Goal: Check status

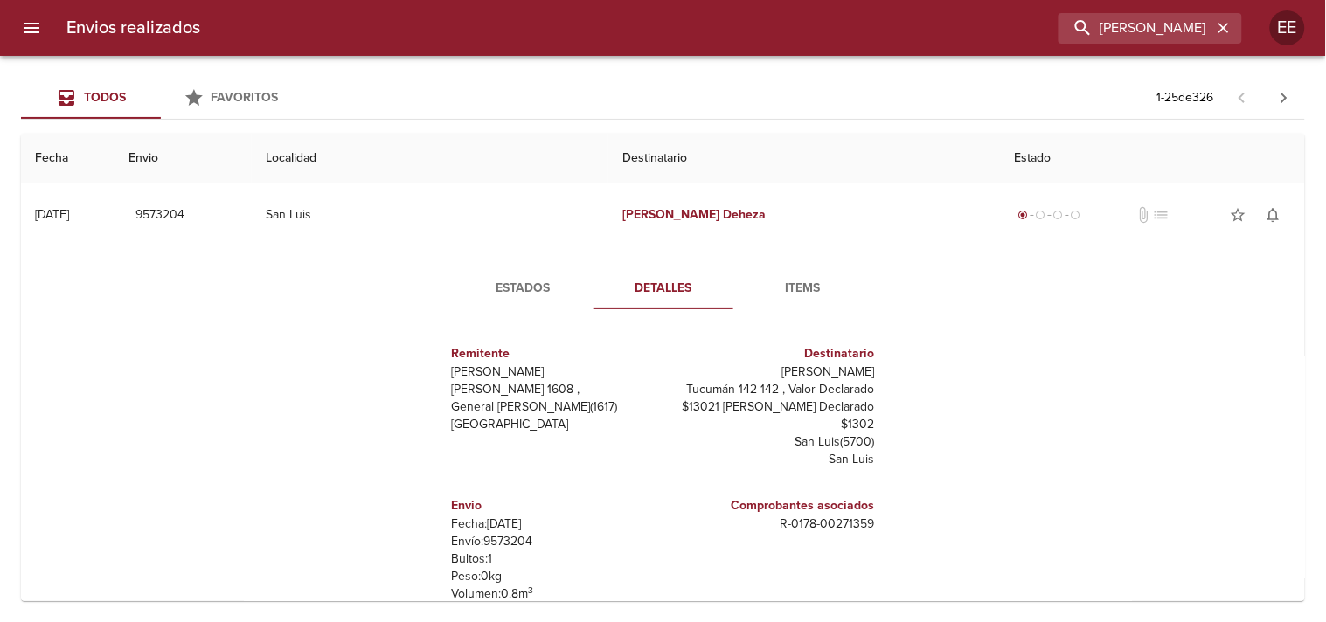
click at [1133, 30] on input "[PERSON_NAME]" at bounding box center [1136, 28] width 154 height 31
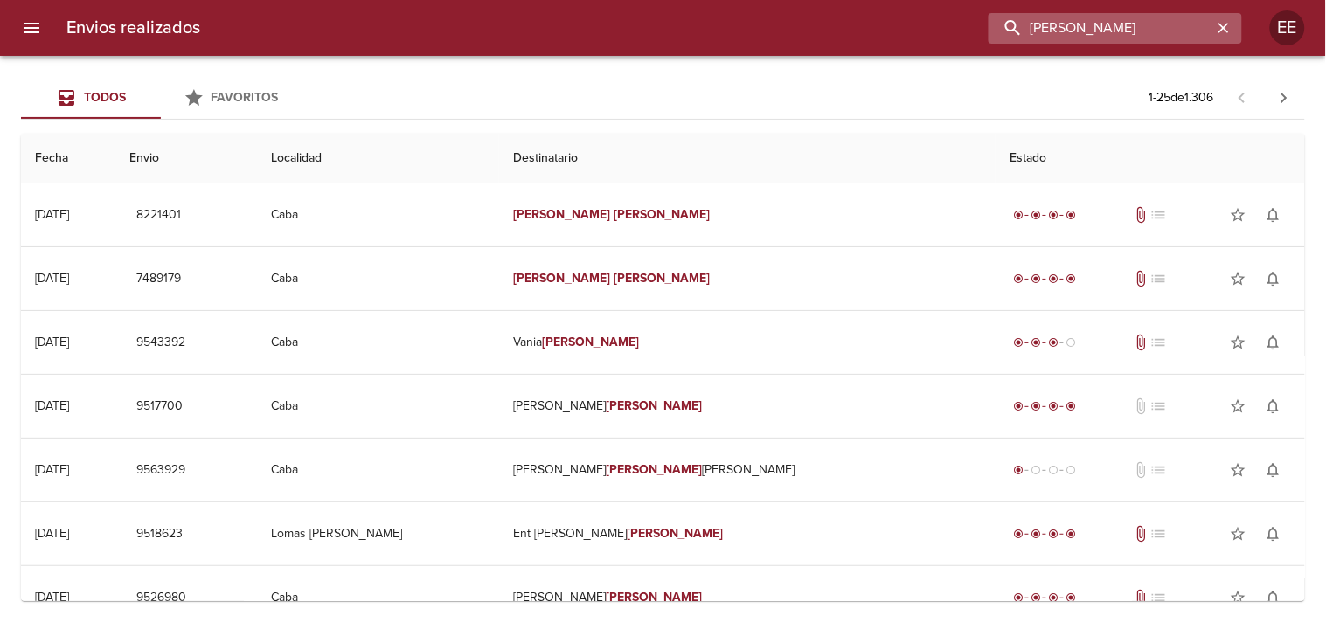
click at [1070, 31] on input "[PERSON_NAME]" at bounding box center [1101, 28] width 224 height 31
paste input "9540141"
type input "9540141"
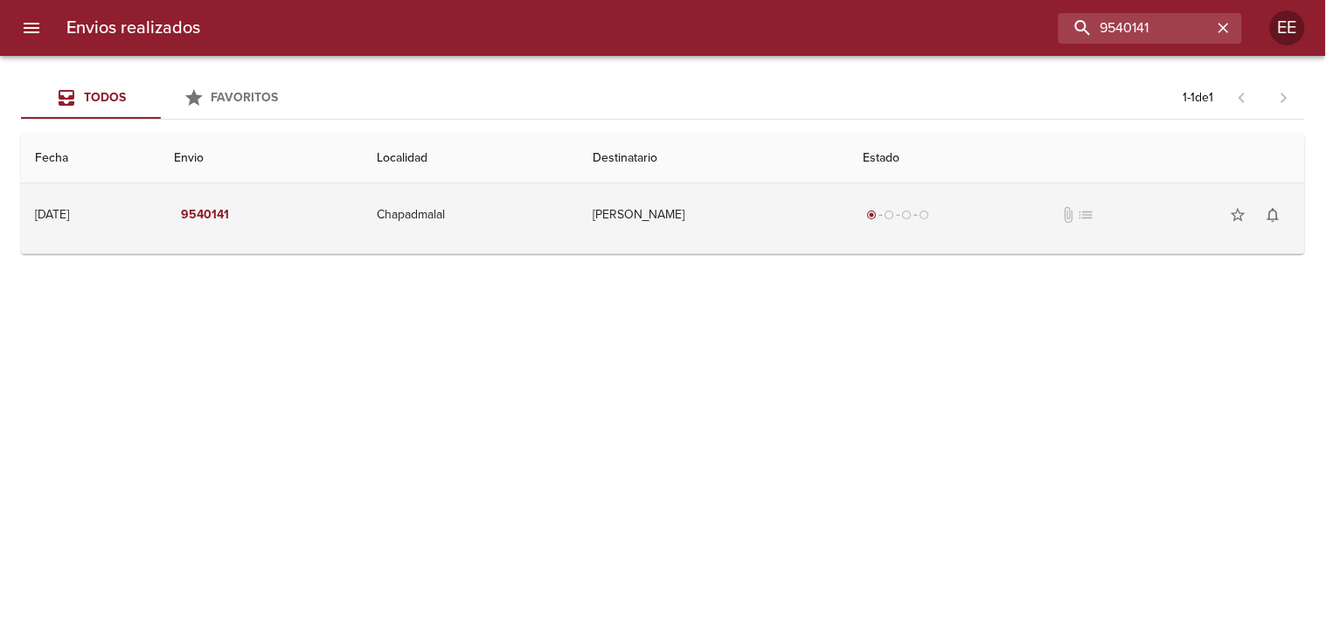
click at [712, 226] on td "[PERSON_NAME]" at bounding box center [714, 215] width 271 height 63
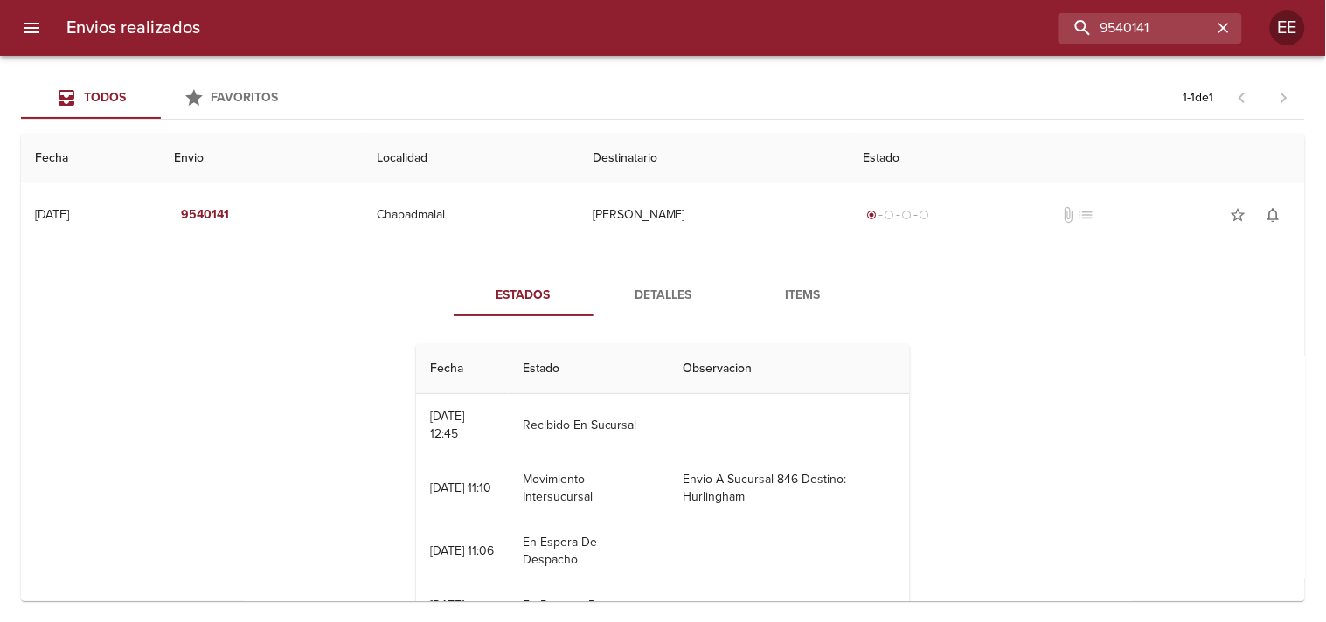
click at [643, 285] on span "Detalles" at bounding box center [663, 296] width 119 height 22
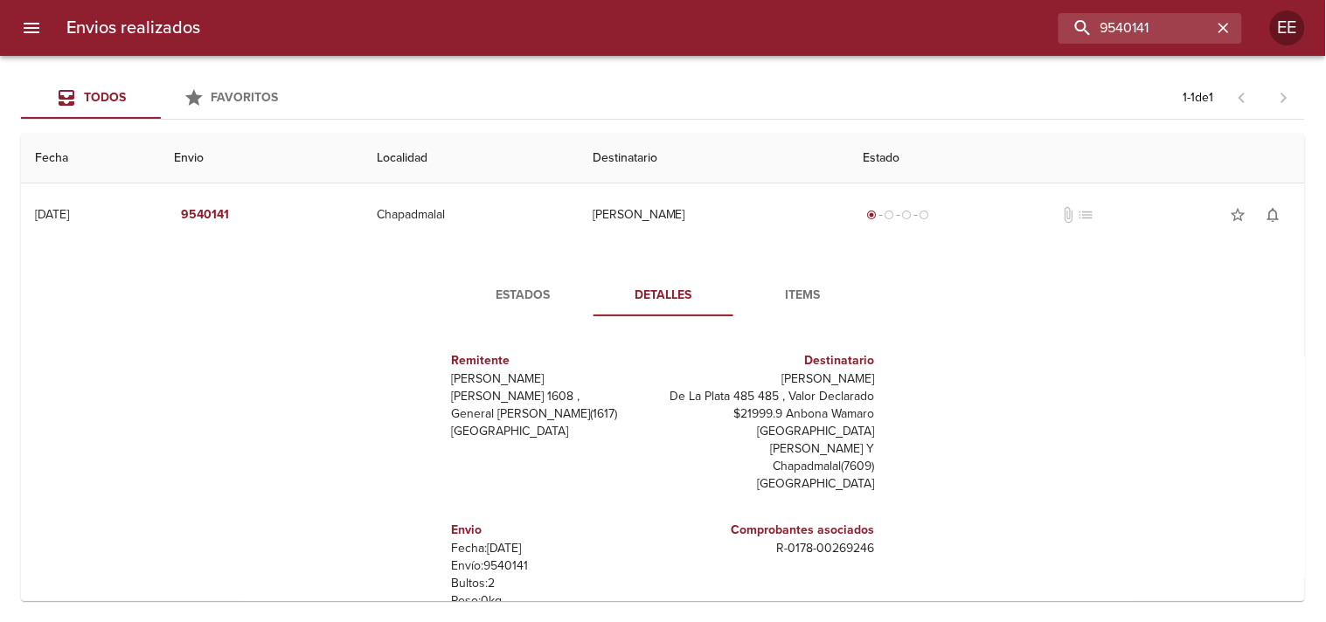
drag, startPoint x: 761, startPoint y: 379, endPoint x: 869, endPoint y: 378, distance: 107.5
click at [869, 378] on div "Remitente Wamaro Tortuguitas [PERSON_NAME] 1608 , General [PERSON_NAME] ( 1617 …" at bounding box center [663, 505] width 482 height 350
copy p "[PERSON_NAME]"
drag, startPoint x: 765, startPoint y: 530, endPoint x: 870, endPoint y: 532, distance: 104.9
click at [870, 532] on div "Remitente Wamaro Tortuguitas [PERSON_NAME] 1608 , General [PERSON_NAME] ( 1617 …" at bounding box center [663, 505] width 482 height 350
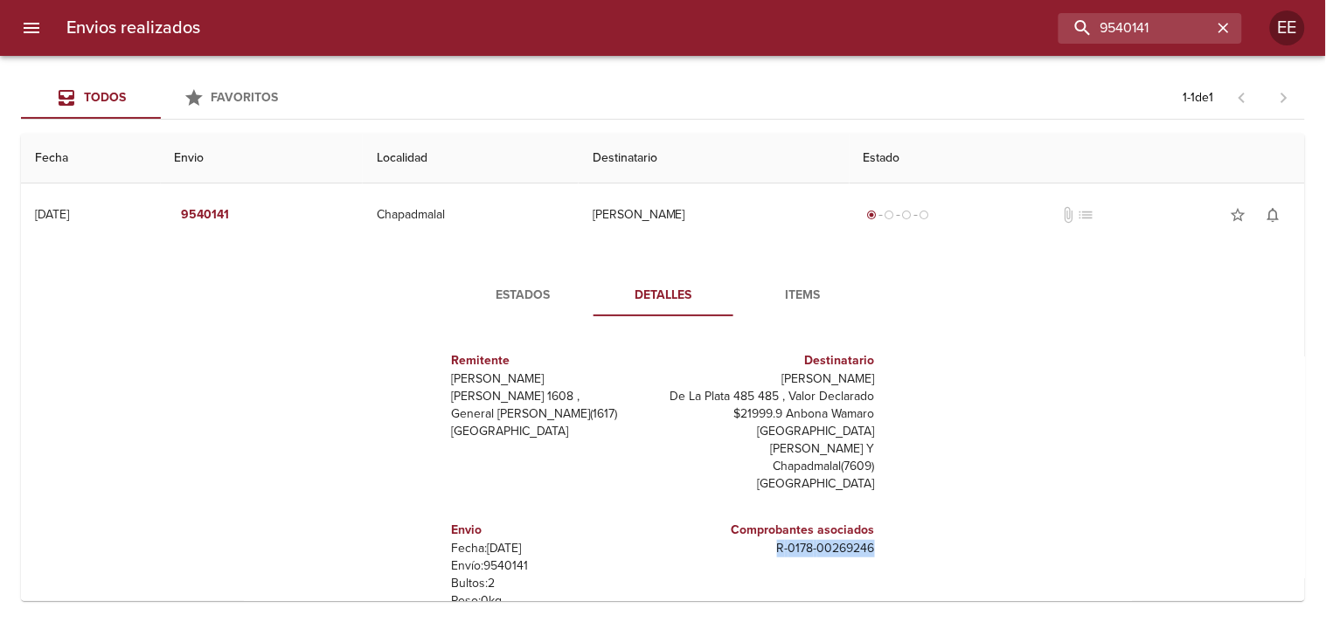
copy p "R - 0178 - 00269246"
click at [505, 294] on span "Estados" at bounding box center [523, 296] width 119 height 22
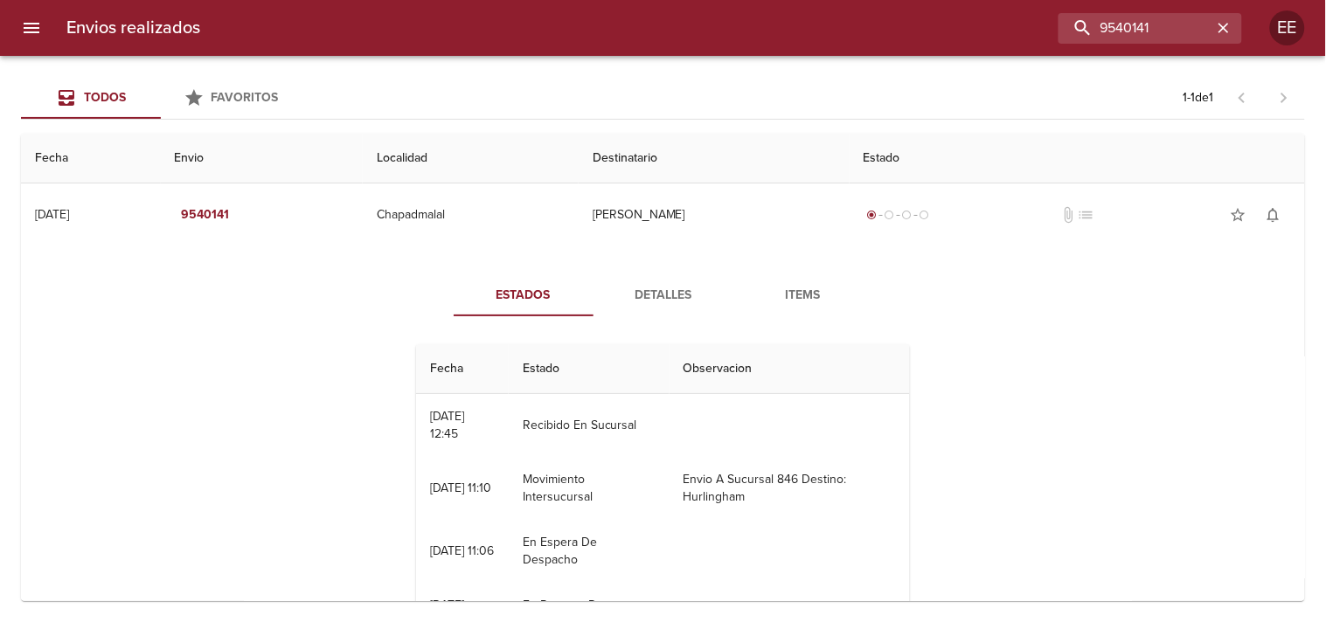
click at [616, 301] on span "Detalles" at bounding box center [663, 296] width 119 height 22
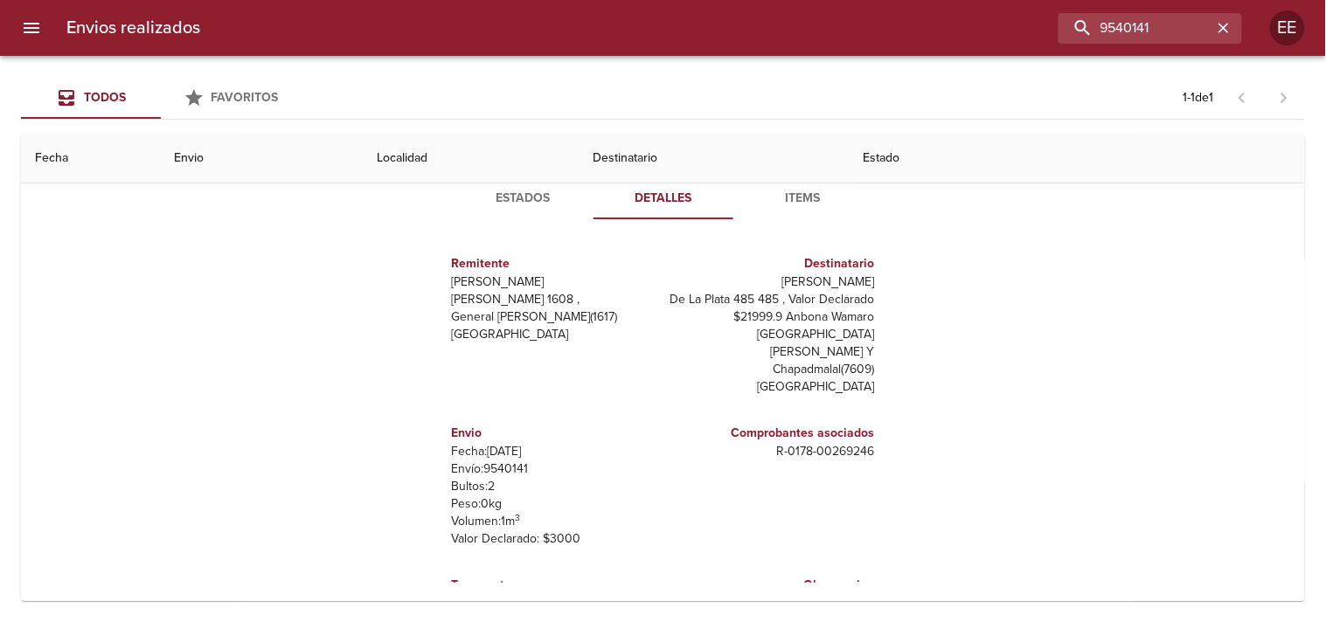
scroll to position [26, 0]
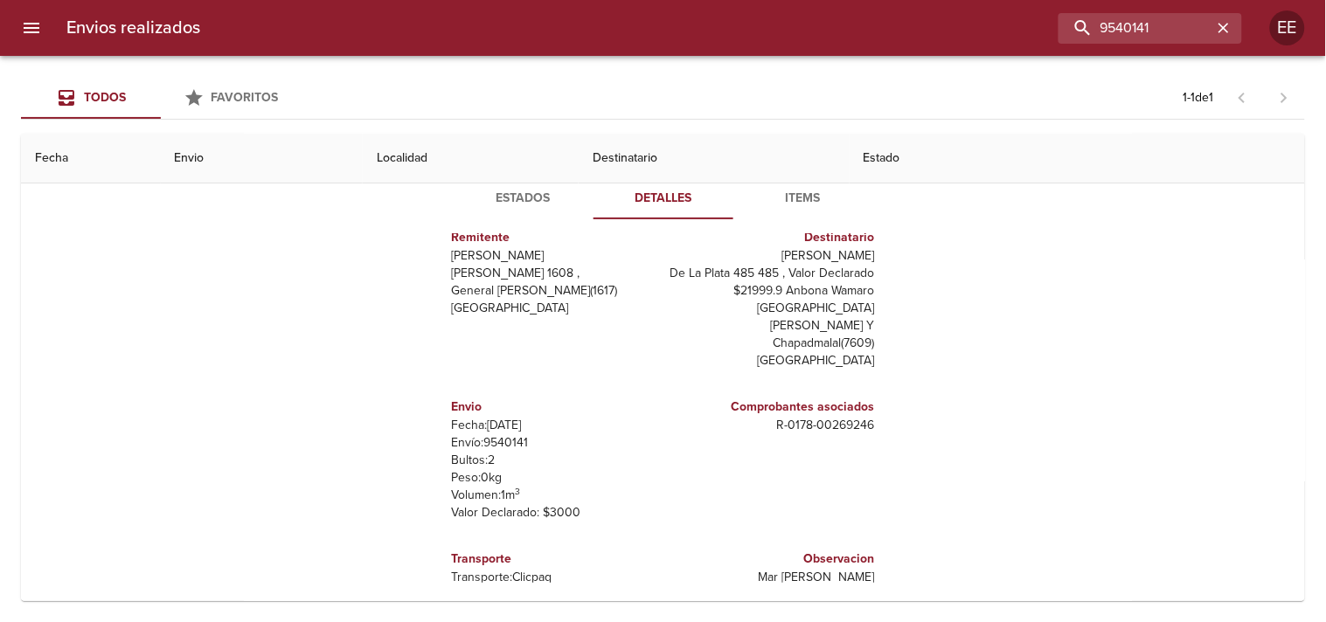
click at [509, 434] on p "Envío: 9540141" at bounding box center [554, 442] width 205 height 17
copy p "9540141"
drag, startPoint x: 752, startPoint y: 417, endPoint x: 866, endPoint y: 413, distance: 114.6
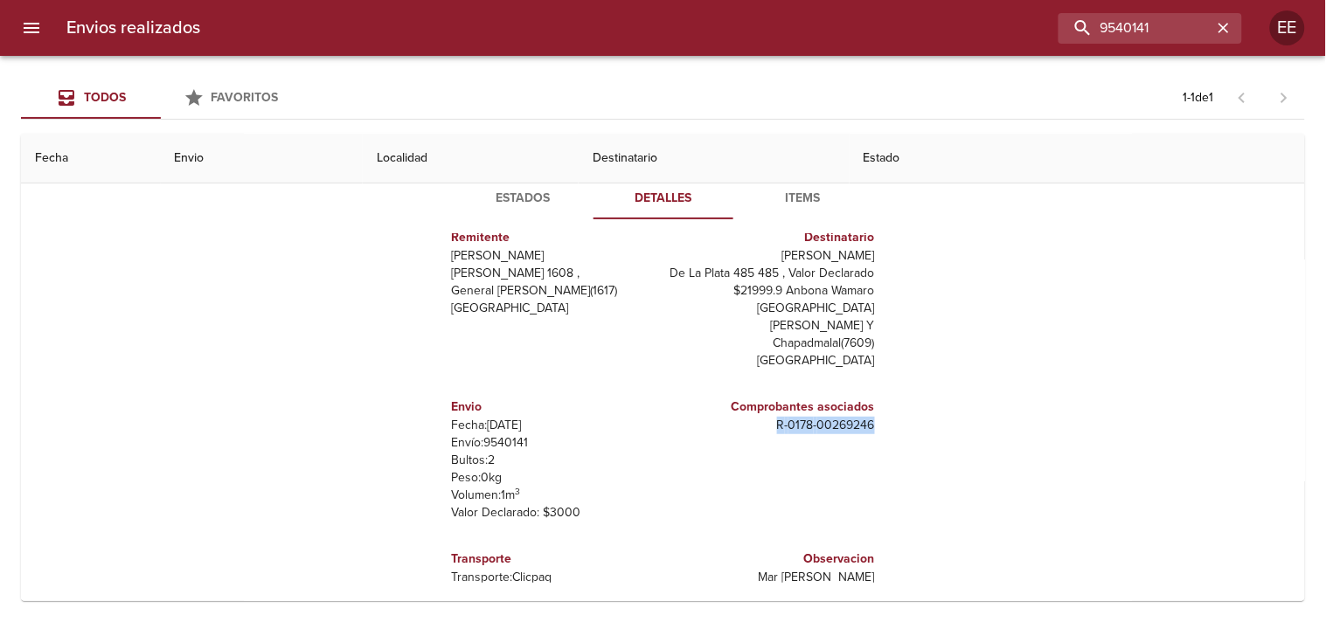
click at [866, 413] on div "Comprobantes asociados R - 0178 - 00269246" at bounding box center [773, 460] width 219 height 152
copy p "R - 0178 - 00269246"
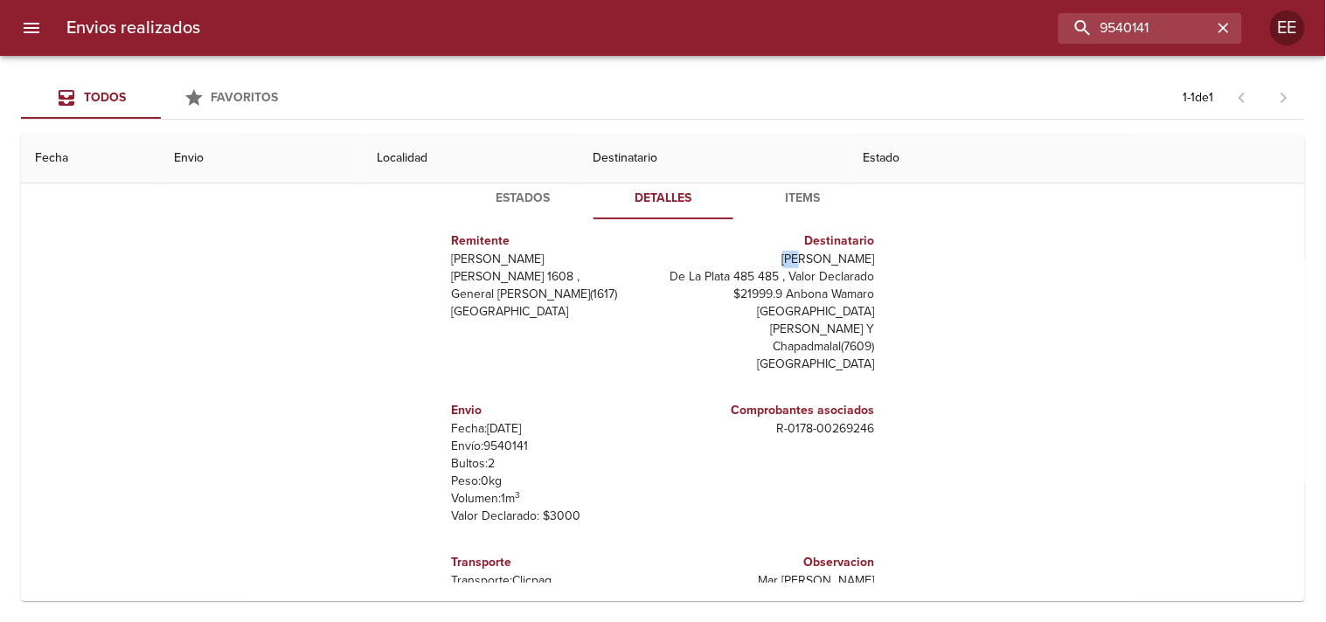
drag, startPoint x: 761, startPoint y: 250, endPoint x: 869, endPoint y: 258, distance: 108.7
click at [869, 258] on div "Remitente Wamaro Tortuguitas [PERSON_NAME] 1608 , General [PERSON_NAME] ( 1617 …" at bounding box center [663, 408] width 482 height 350
copy p "[PERSON_NAME]"
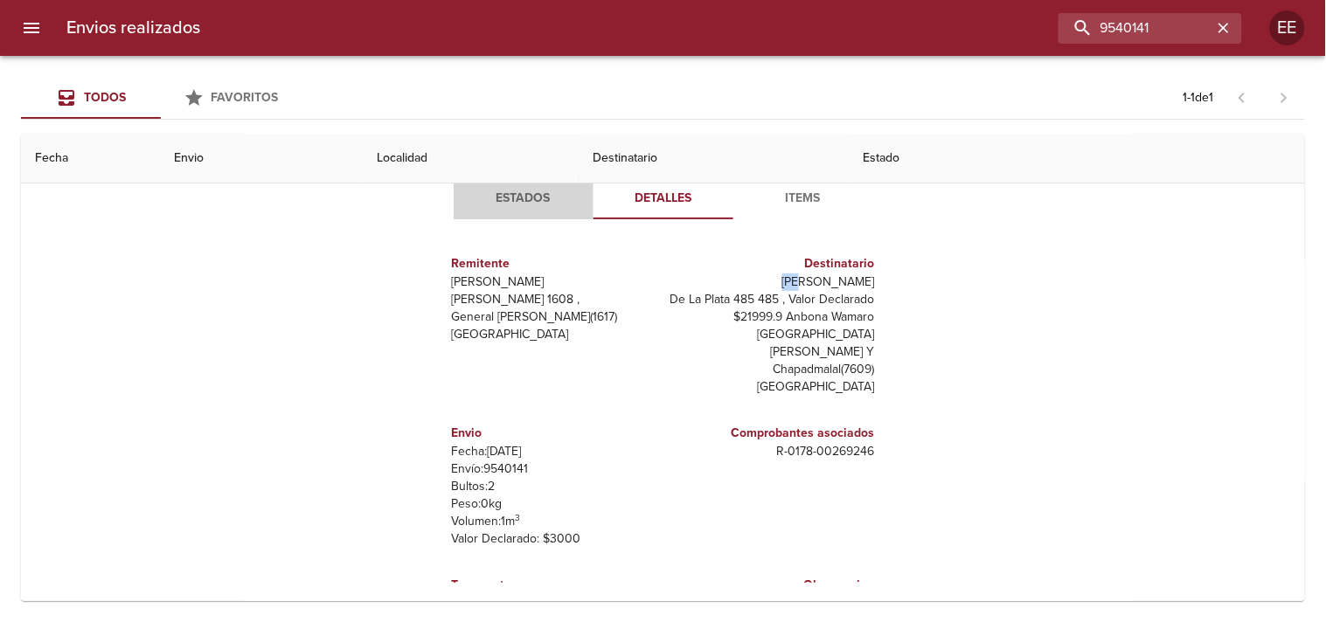
click at [521, 201] on span "Estados" at bounding box center [523, 199] width 119 height 22
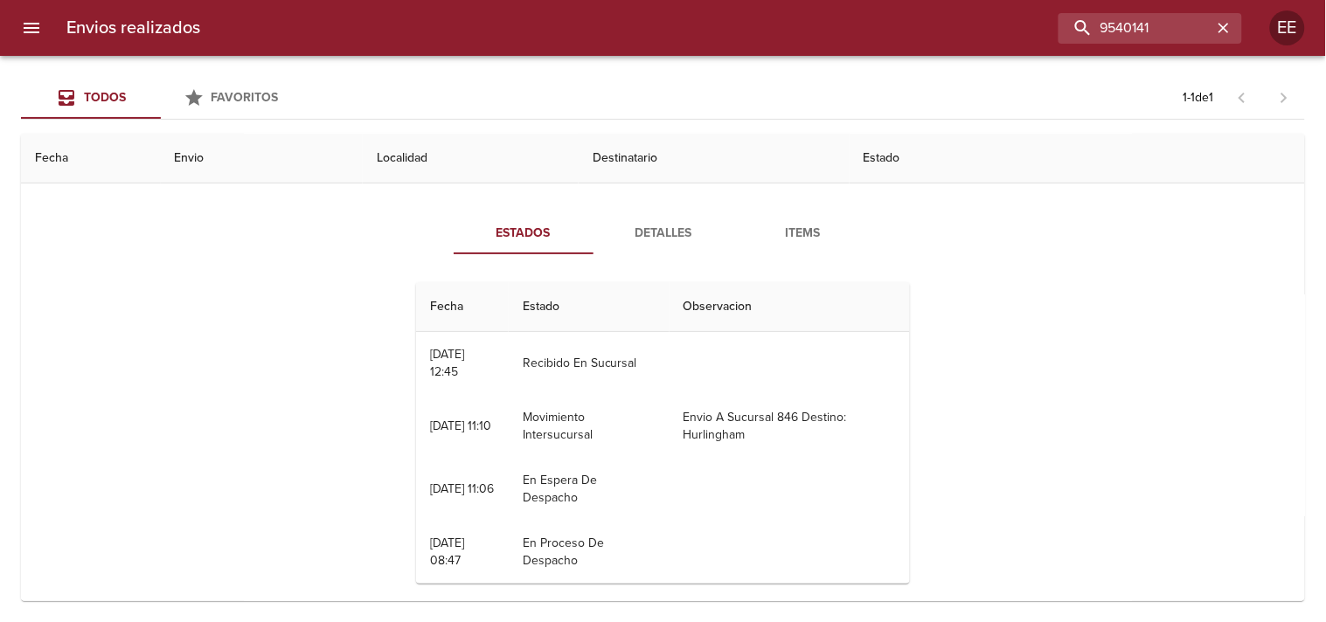
click at [615, 233] on span "Detalles" at bounding box center [663, 234] width 119 height 22
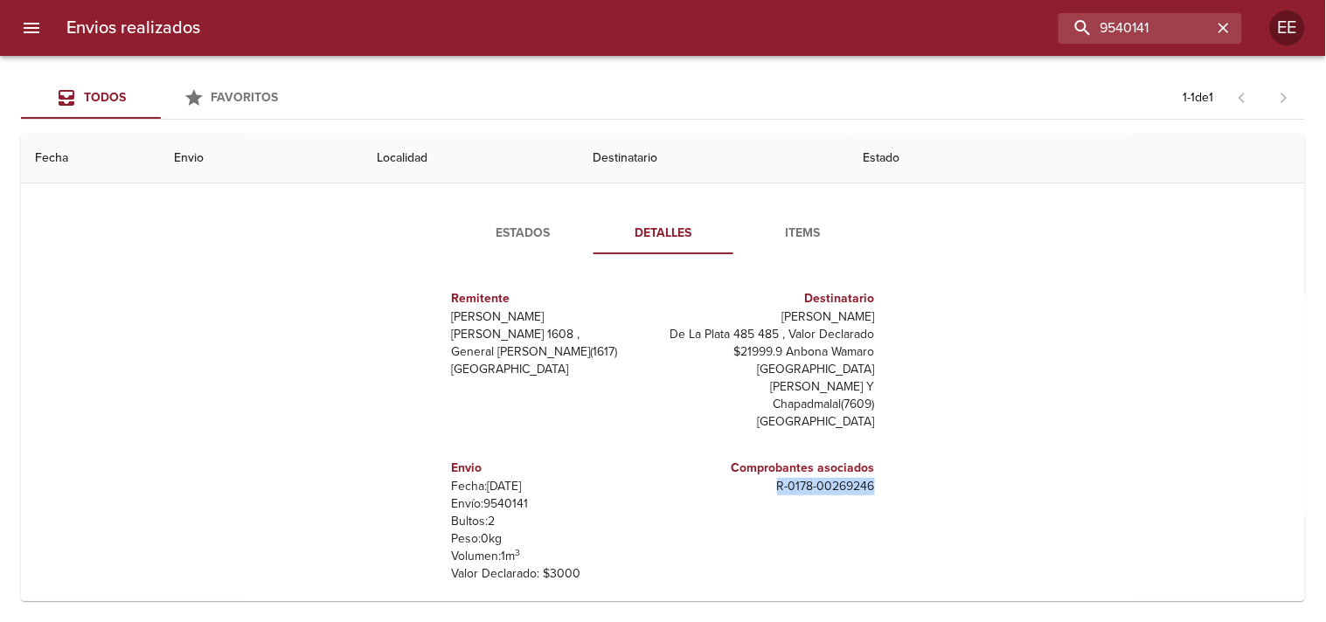
drag, startPoint x: 734, startPoint y: 483, endPoint x: 863, endPoint y: 467, distance: 129.5
click at [867, 467] on div "Remitente Wamaro Tortuguitas [PERSON_NAME] 1608 , General [PERSON_NAME] ( 1617 …" at bounding box center [663, 443] width 482 height 350
copy p "R - 0178 - 00269246"
